Goal: Check status: Check status

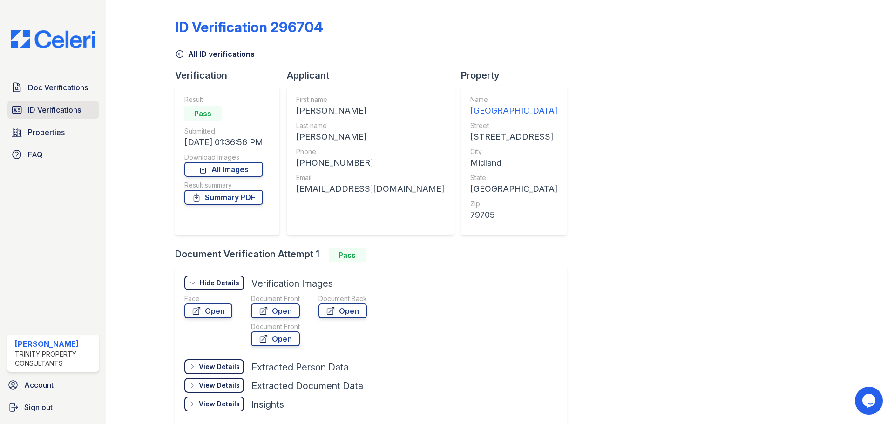
click at [47, 116] on link "ID Verifications" at bounding box center [52, 110] width 91 height 19
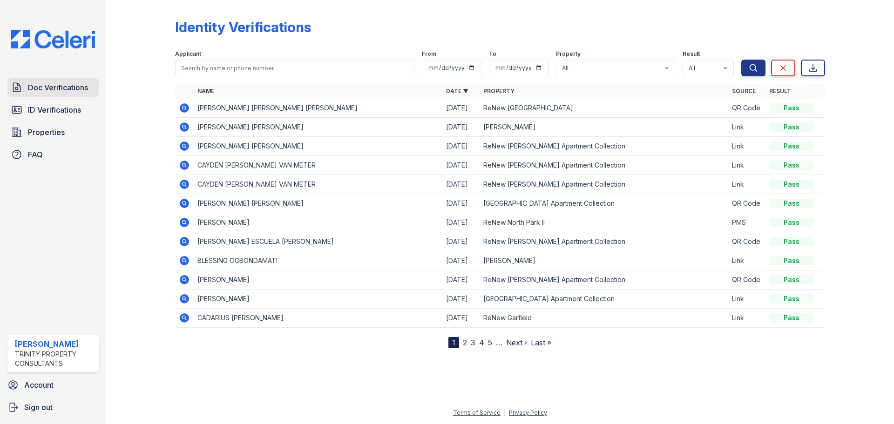
click at [67, 86] on span "Doc Verifications" at bounding box center [58, 87] width 60 height 11
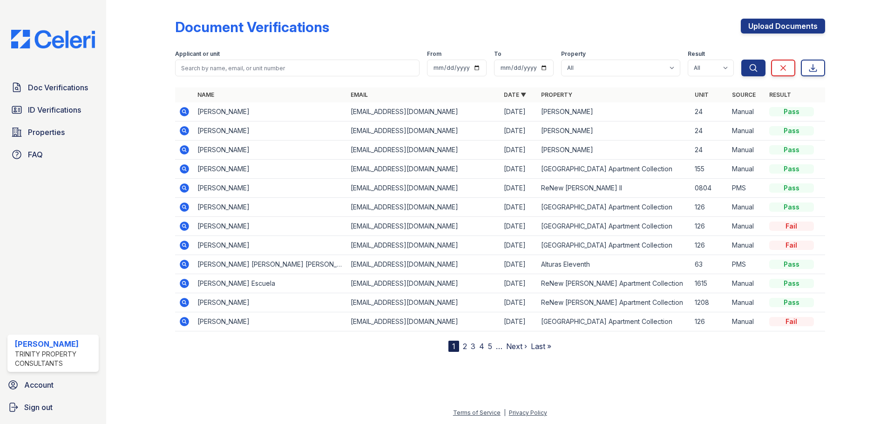
click at [65, 115] on span "ID Verifications" at bounding box center [54, 109] width 53 height 11
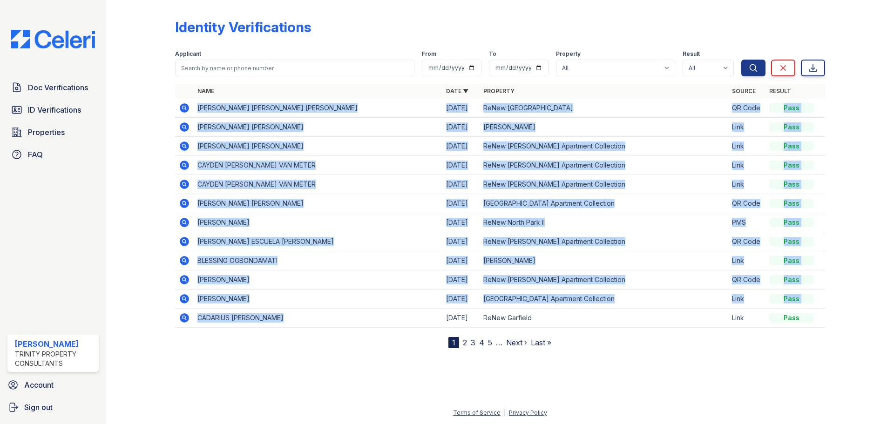
drag, startPoint x: 310, startPoint y: 314, endPoint x: 190, endPoint y: 106, distance: 239.4
click at [190, 106] on table "Name Date ▼ Property Source Result [PERSON_NAME] [PERSON_NAME] [PERSON_NAME] [D…" at bounding box center [500, 206] width 650 height 244
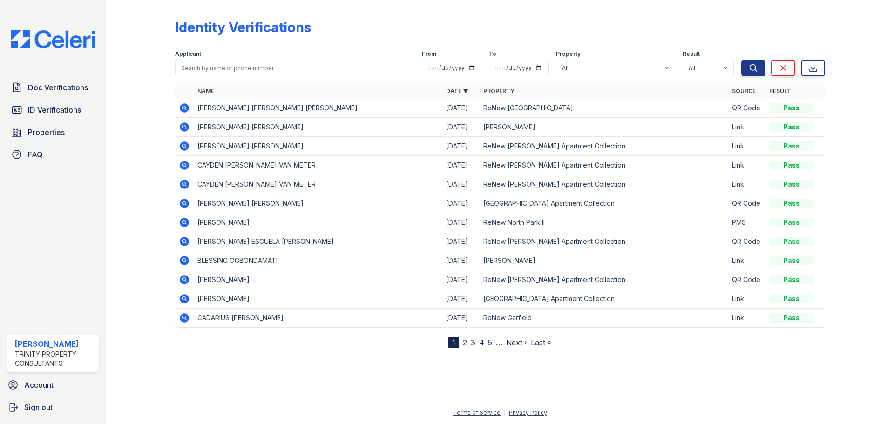
click at [364, 35] on div "Identity Verifications" at bounding box center [500, 31] width 650 height 24
click at [183, 243] on icon at bounding box center [184, 241] width 11 height 11
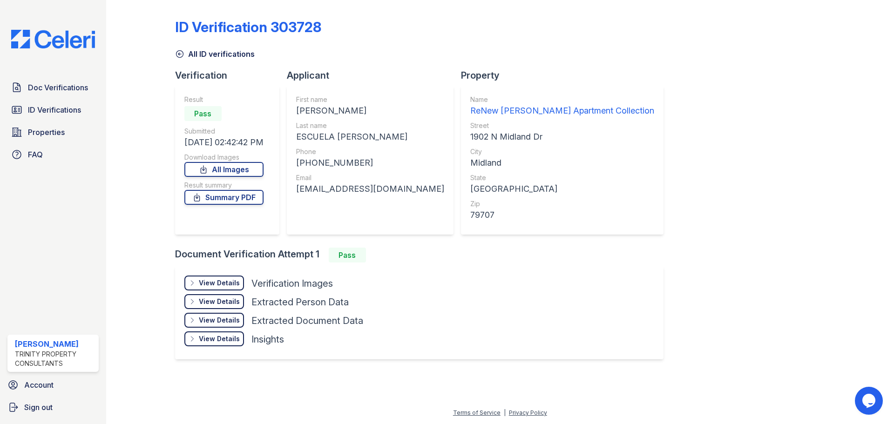
drag, startPoint x: 257, startPoint y: 320, endPoint x: 170, endPoint y: 139, distance: 200.9
click at [170, 139] on div "ID Verification 303728 All ID verifications Verification Result Pass Submitted …" at bounding box center [500, 193] width 758 height 387
click at [165, 94] on div at bounding box center [148, 188] width 54 height 369
click at [54, 112] on span "ID Verifications" at bounding box center [54, 109] width 53 height 11
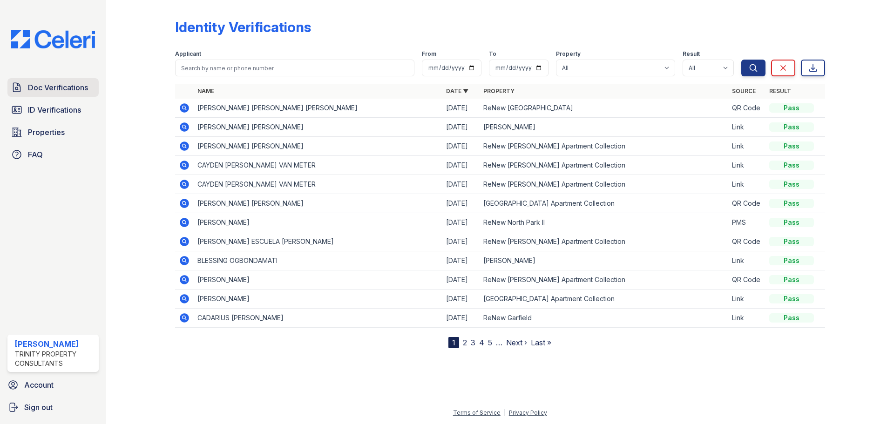
click at [46, 89] on span "Doc Verifications" at bounding box center [58, 87] width 60 height 11
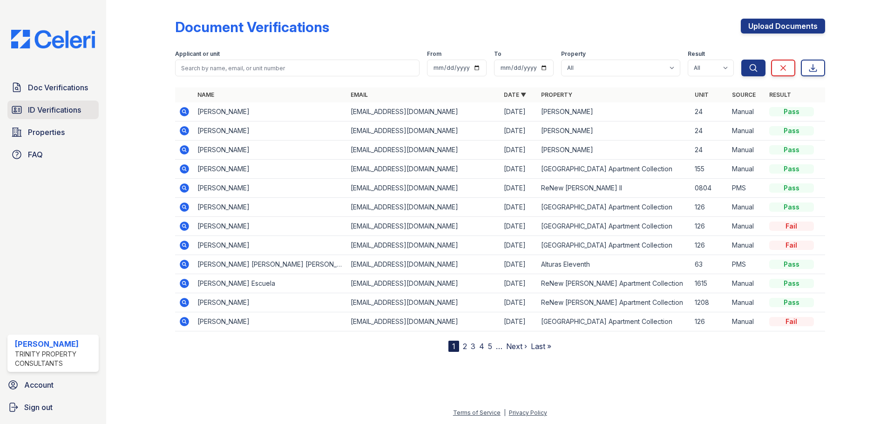
click at [45, 107] on span "ID Verifications" at bounding box center [54, 109] width 53 height 11
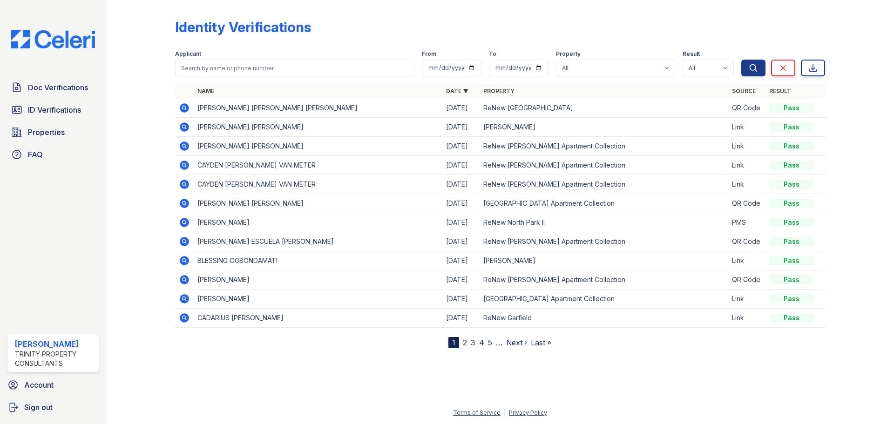
click at [464, 343] on link "2" at bounding box center [465, 342] width 4 height 9
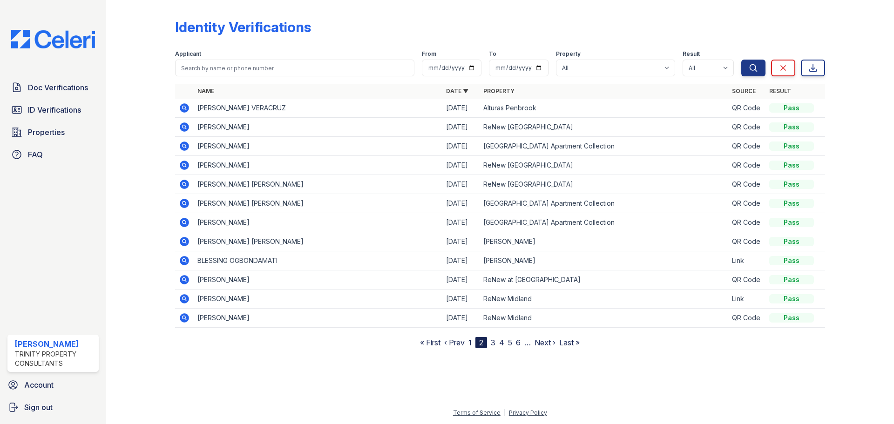
click at [184, 144] on icon at bounding box center [184, 146] width 11 height 11
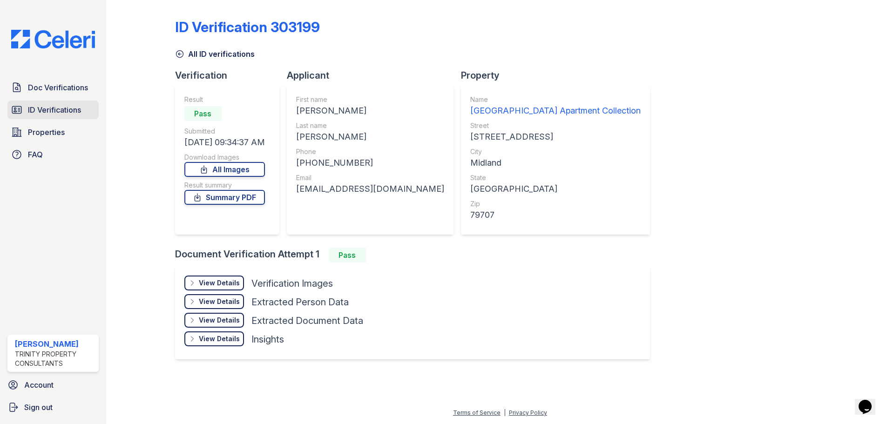
click at [60, 115] on span "ID Verifications" at bounding box center [54, 109] width 53 height 11
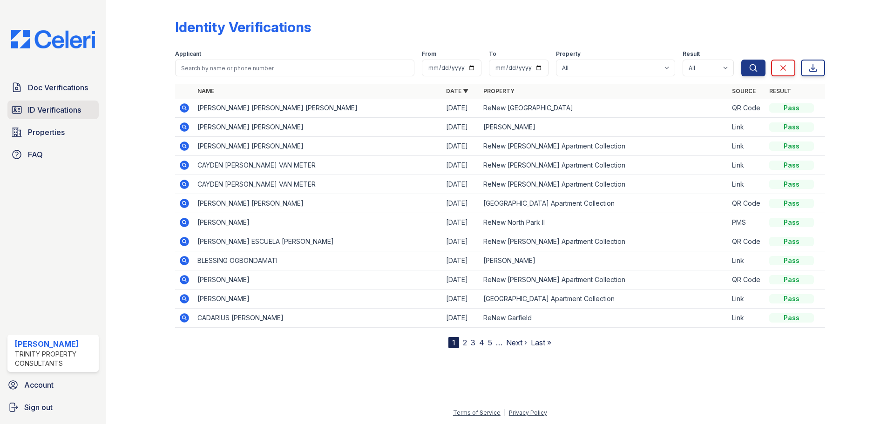
click at [51, 105] on span "ID Verifications" at bounding box center [54, 109] width 53 height 11
click at [61, 131] on span "Properties" at bounding box center [46, 132] width 37 height 11
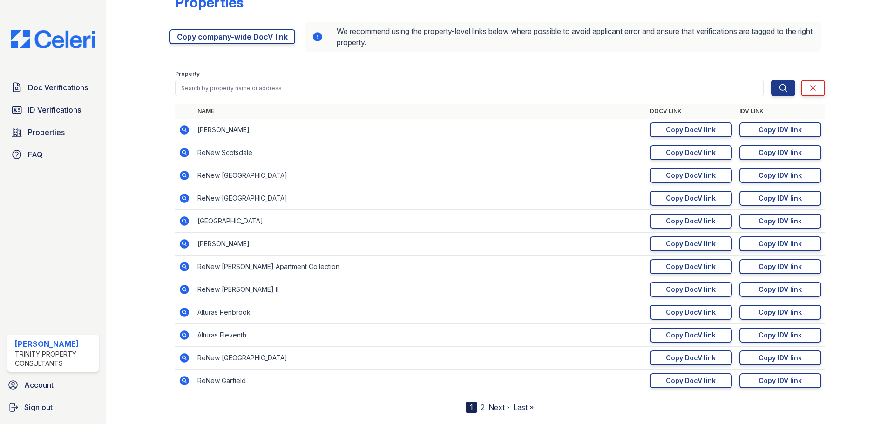
scroll to position [45, 0]
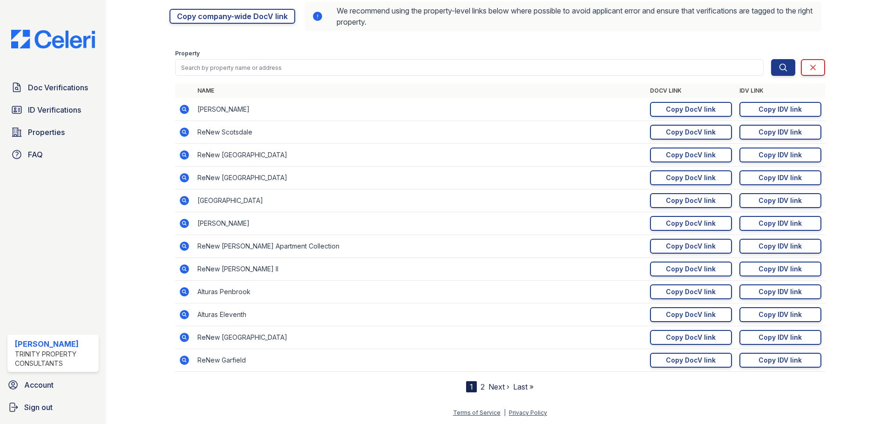
click at [480, 390] on link "2" at bounding box center [482, 386] width 4 height 9
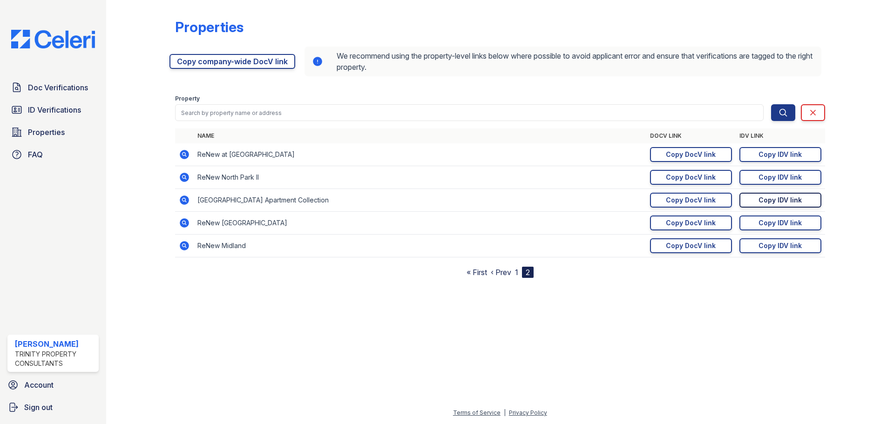
click at [807, 199] on link "Copy IDV link Copy link" at bounding box center [780, 200] width 82 height 15
click at [45, 108] on span "ID Verifications" at bounding box center [54, 109] width 53 height 11
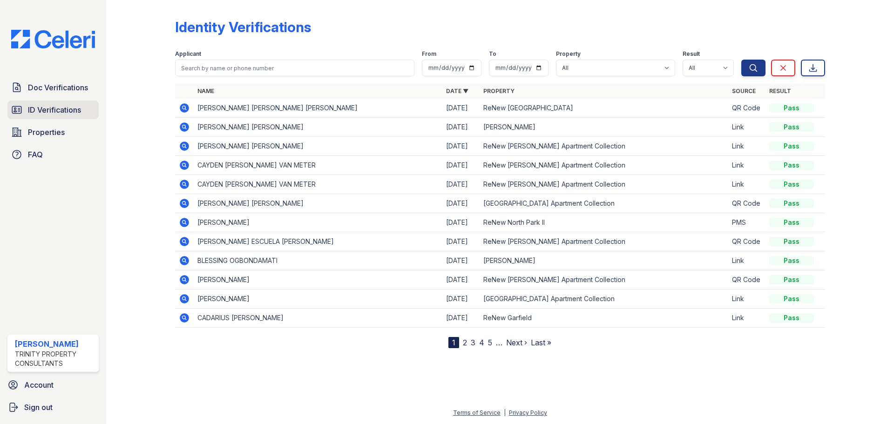
click at [39, 107] on span "ID Verifications" at bounding box center [54, 109] width 53 height 11
click at [44, 90] on span "Doc Verifications" at bounding box center [58, 87] width 60 height 11
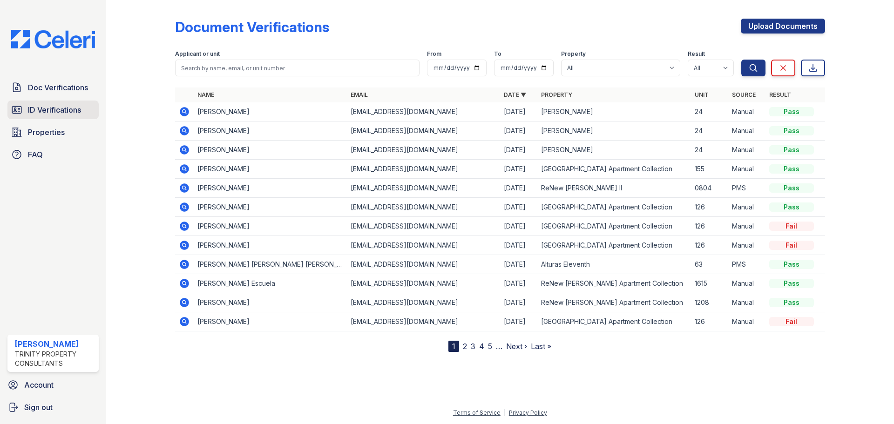
click at [50, 116] on link "ID Verifications" at bounding box center [52, 110] width 91 height 19
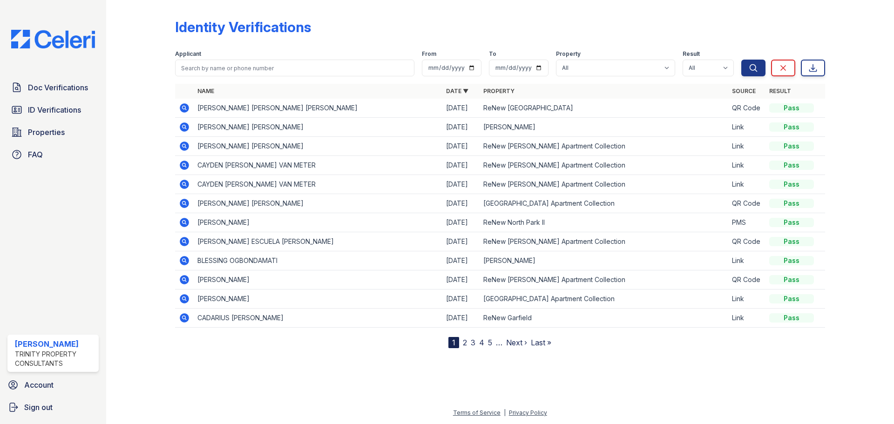
click at [50, 116] on link "ID Verifications" at bounding box center [52, 110] width 91 height 19
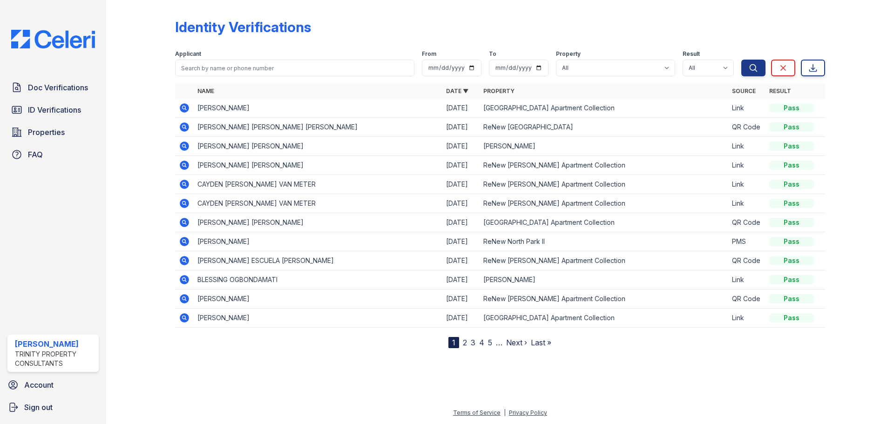
click at [182, 105] on icon at bounding box center [184, 107] width 9 height 9
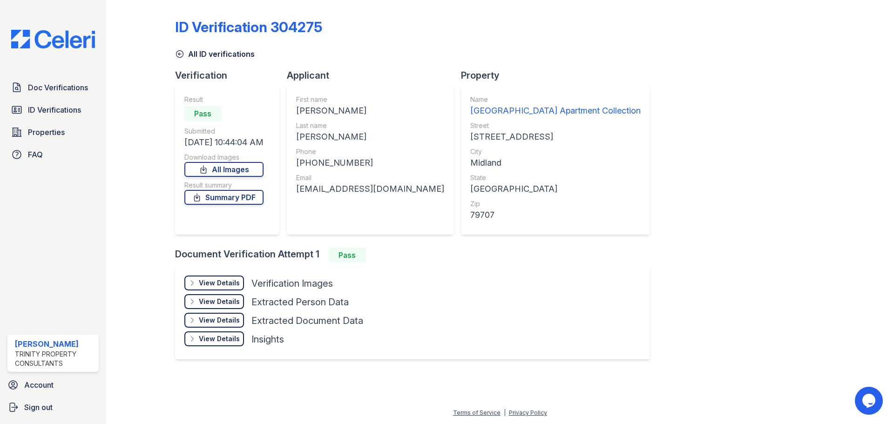
click at [191, 285] on icon at bounding box center [192, 282] width 7 height 7
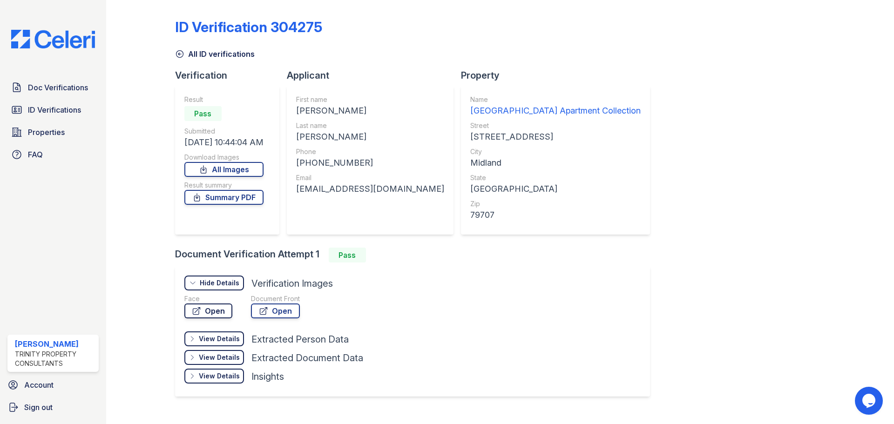
click at [213, 307] on link "Open" at bounding box center [208, 311] width 48 height 15
click at [257, 316] on link "Open" at bounding box center [275, 311] width 49 height 15
